Goal: Information Seeking & Learning: Learn about a topic

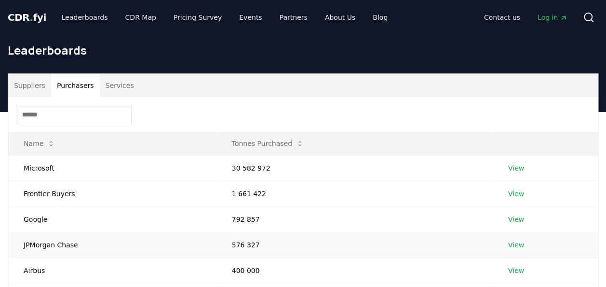
click at [521, 243] on link "View" at bounding box center [517, 245] width 16 height 10
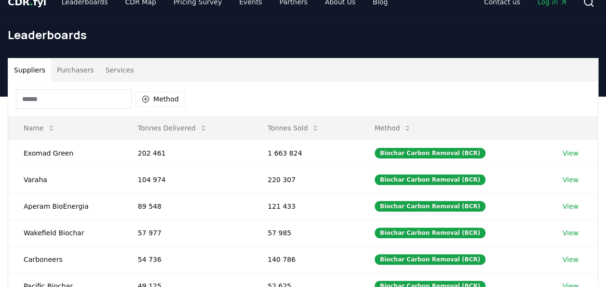
scroll to position [31, 0]
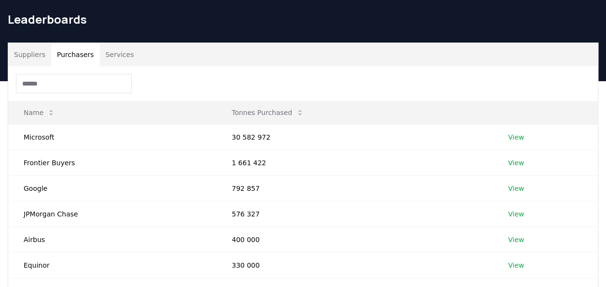
click at [69, 53] on button "Purchasers" at bounding box center [75, 54] width 49 height 23
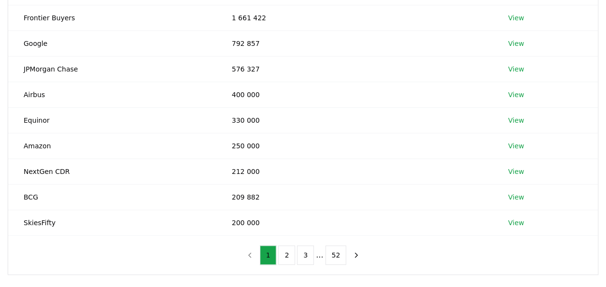
scroll to position [185, 0]
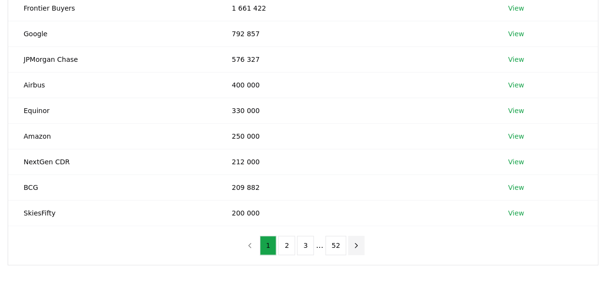
click at [352, 244] on icon "next page" at bounding box center [356, 245] width 9 height 9
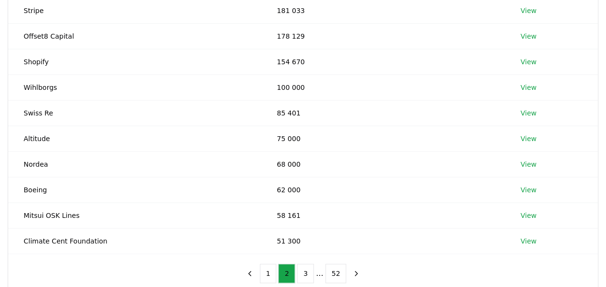
scroll to position [134, 0]
